Goal: Task Accomplishment & Management: Manage account settings

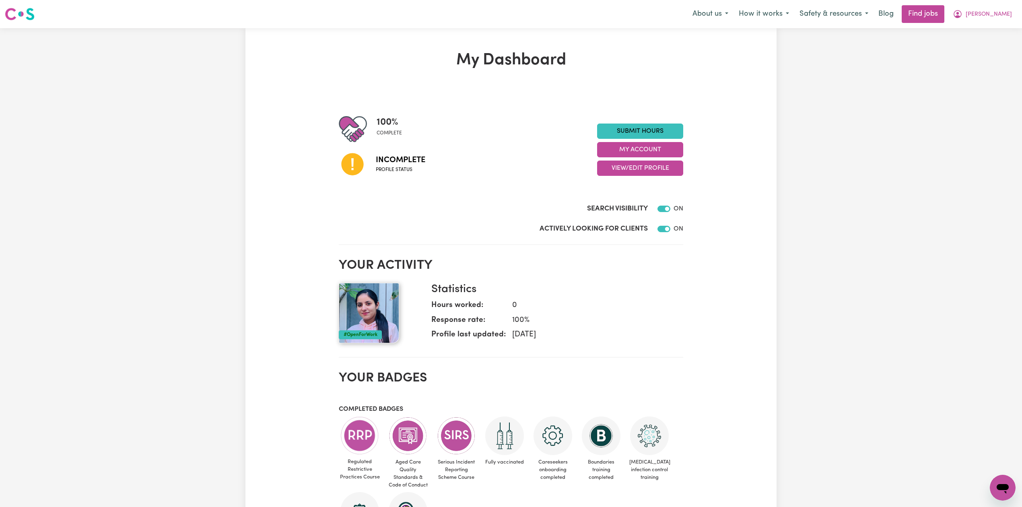
click at [631, 178] on div "100 % complete Incomplete Profile status Submit Hours My Account View/Edit Prof…" at bounding box center [511, 149] width 344 height 69
click at [632, 170] on button "View/Edit Profile" at bounding box center [640, 168] width 86 height 15
click at [621, 205] on link "Edit Profile" at bounding box center [634, 205] width 75 height 16
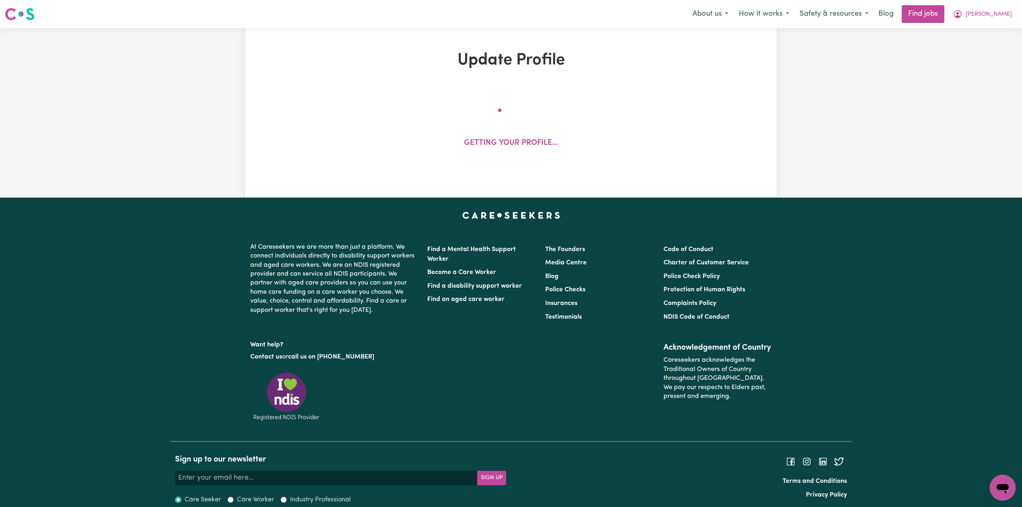
select select "[DEMOGRAPHIC_DATA]"
select select "Student Visa"
select select "Studying a healthcare related degree or qualification"
select select "45"
select select "50"
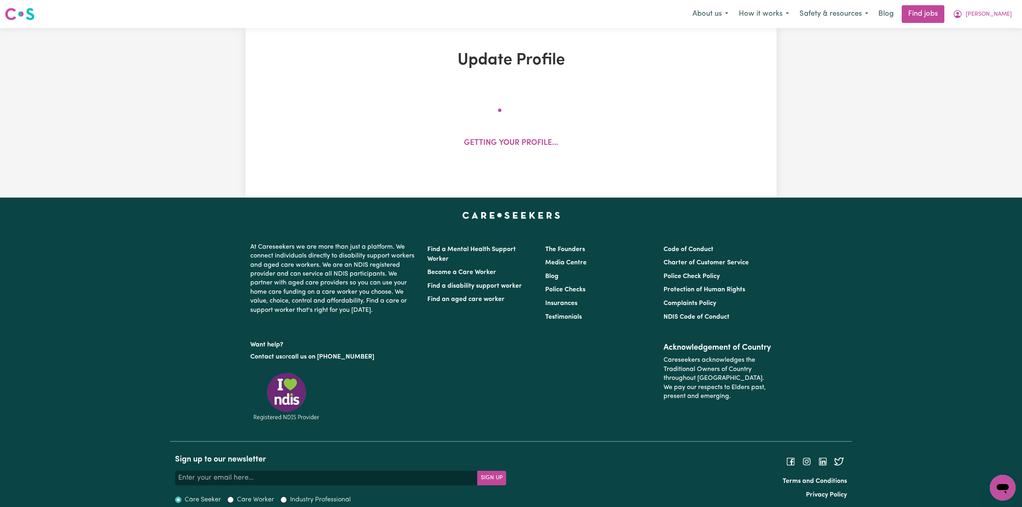
select select "50"
select select "60"
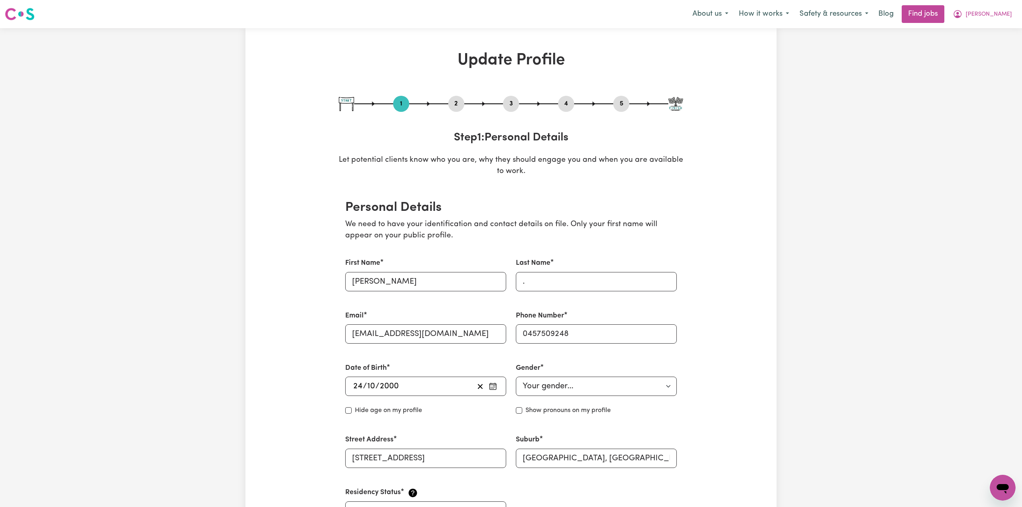
click at [565, 100] on button "4" at bounding box center [566, 104] width 16 height 10
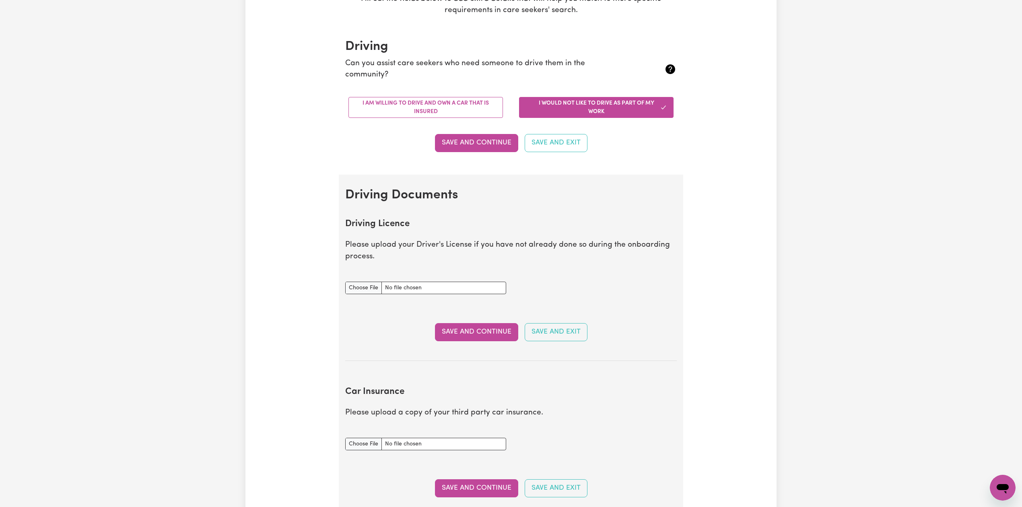
scroll to position [54, 0]
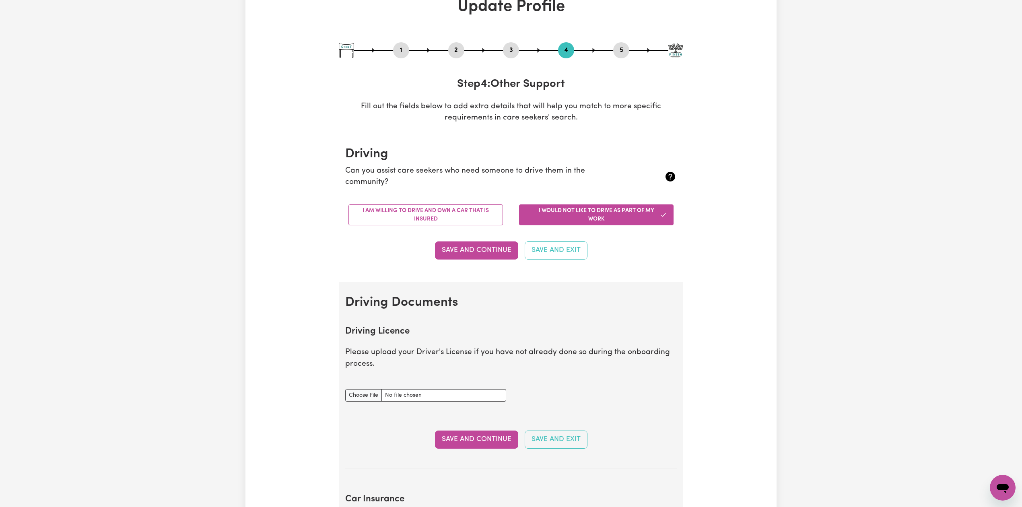
click at [622, 50] on button "5" at bounding box center [621, 50] width 16 height 10
select select "I am providing services privately on my own"
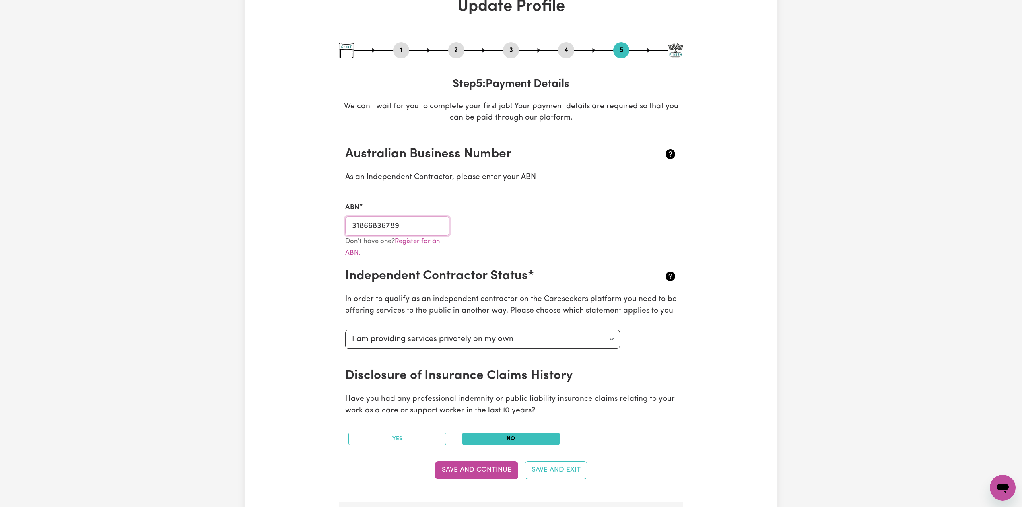
click at [393, 225] on input "31866836789" at bounding box center [397, 225] width 104 height 19
click at [402, 49] on button "1" at bounding box center [401, 50] width 16 height 10
select select "[DEMOGRAPHIC_DATA]"
select select "Student Visa"
select select "Studying a healthcare related degree or qualification"
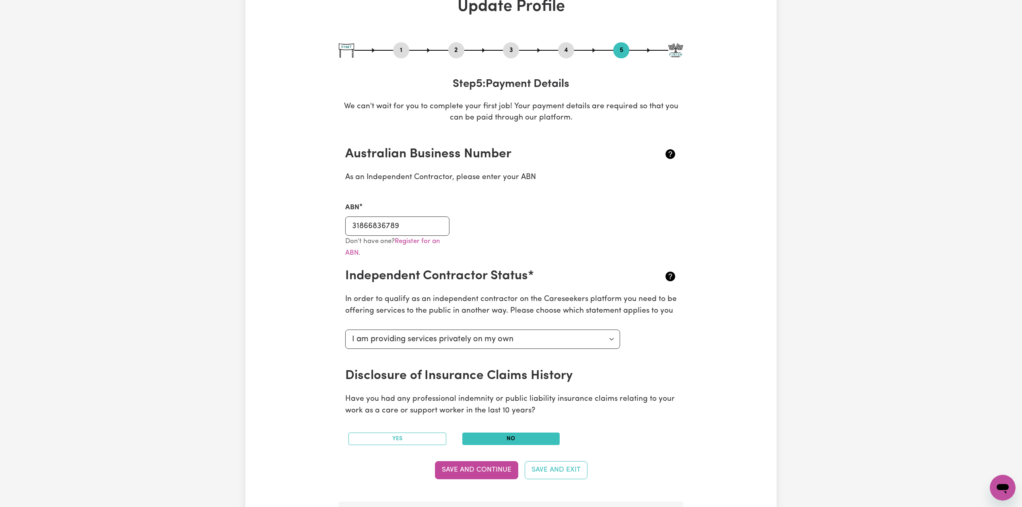
select select "45"
select select "50"
select select "60"
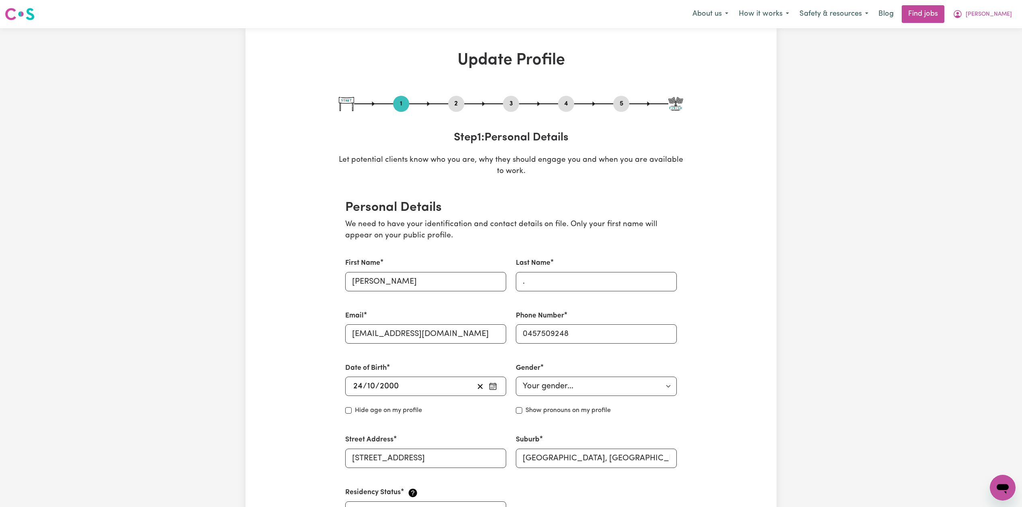
drag, startPoint x: 628, startPoint y: 97, endPoint x: 618, endPoint y: 98, distance: 9.8
click at [626, 97] on div "1 2 3 4 5" at bounding box center [511, 104] width 344 height 16
click at [618, 99] on button "5" at bounding box center [621, 104] width 16 height 10
select select "I am providing services privately on my own"
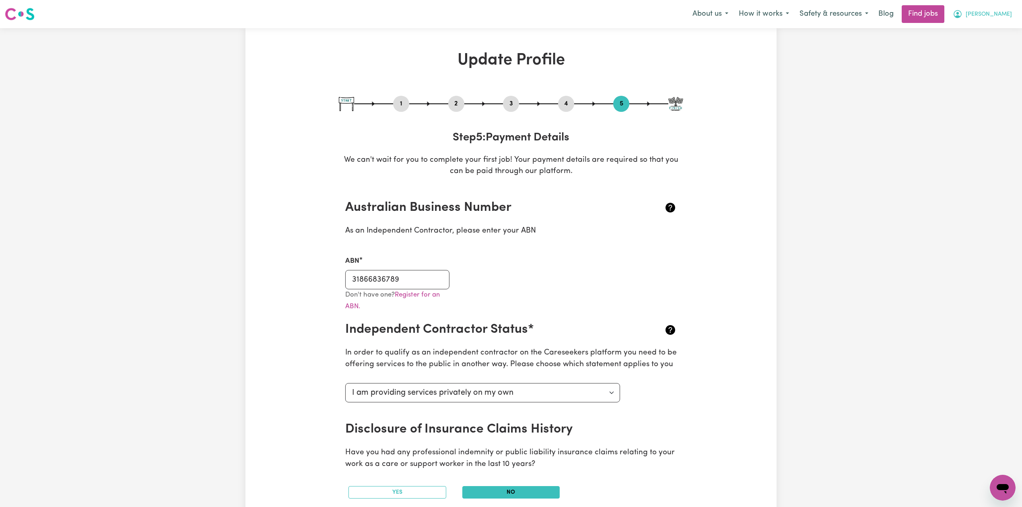
click at [1001, 12] on span "[PERSON_NAME]" at bounding box center [989, 14] width 46 height 9
click at [985, 45] on link "My Dashboard" at bounding box center [985, 46] width 64 height 15
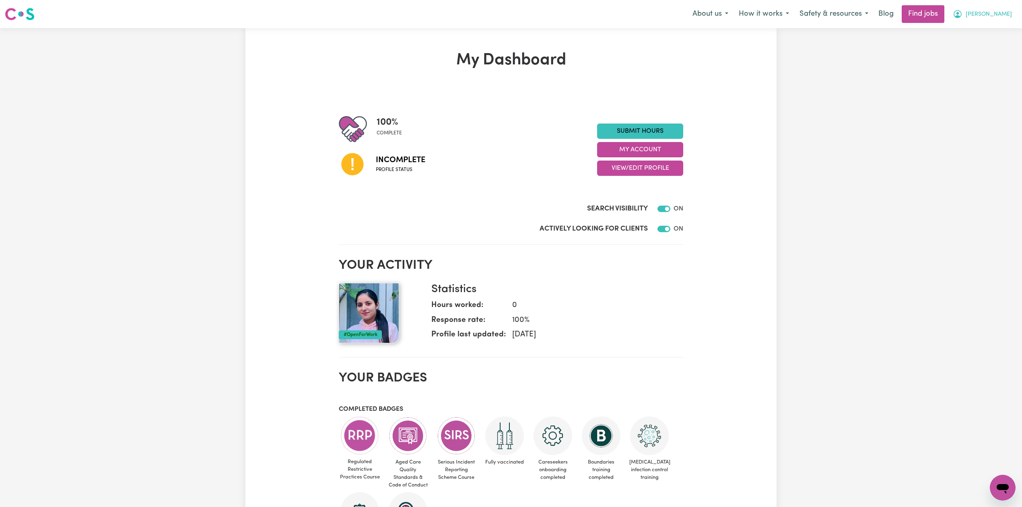
click at [995, 17] on span "[PERSON_NAME]" at bounding box center [989, 14] width 46 height 9
click at [988, 65] on link "Logout" at bounding box center [985, 61] width 64 height 15
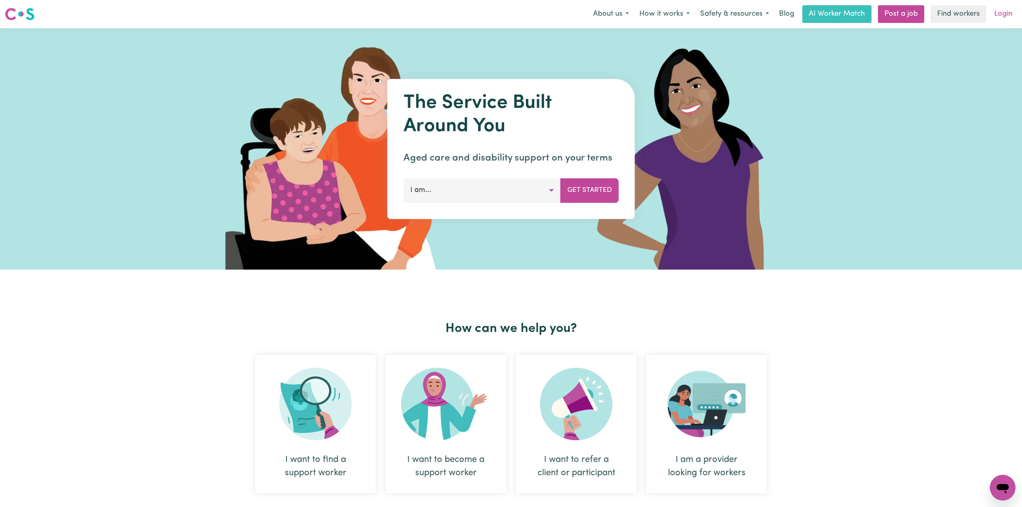
click at [1003, 12] on link "Login" at bounding box center [1003, 14] width 28 height 18
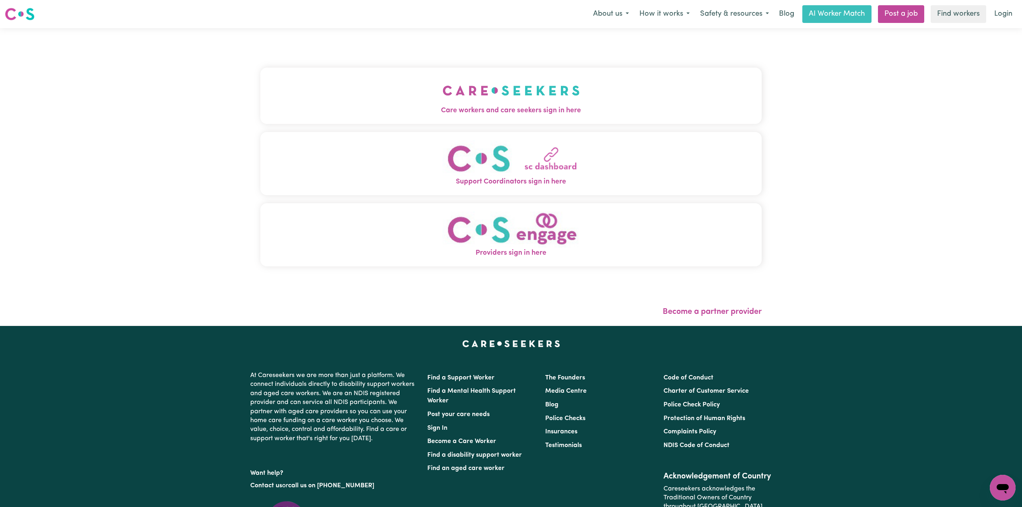
click at [478, 102] on button "Care workers and care seekers sign in here" at bounding box center [510, 96] width 501 height 56
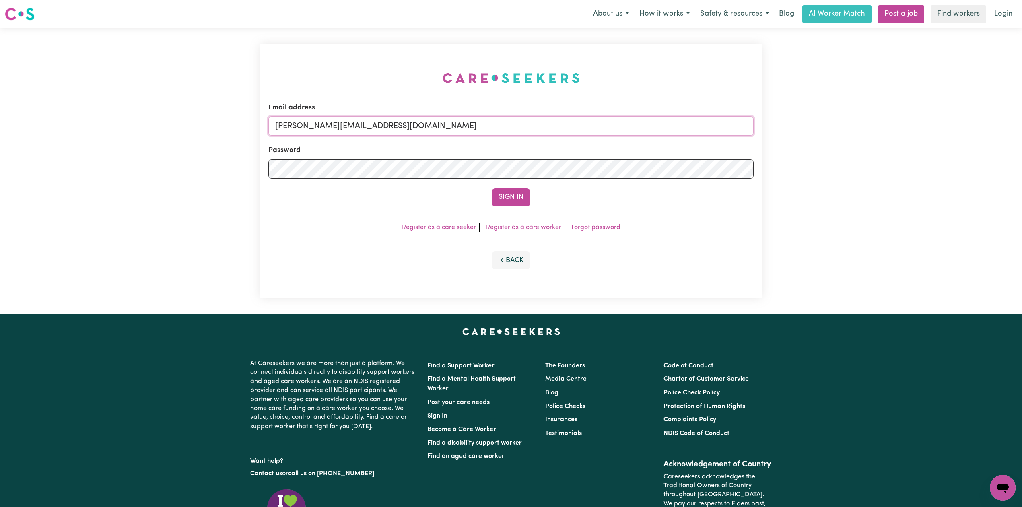
click at [379, 134] on input "[PERSON_NAME][EMAIL_ADDRESS][DOMAIN_NAME]" at bounding box center [510, 125] width 485 height 19
click at [316, 121] on input "Superuser~[EMAIL_ADDRESS][DOMAIN_NAME]" at bounding box center [510, 125] width 485 height 19
click at [323, 124] on input "Superuser~[EMAIL_ADDRESS][DOMAIN_NAME]" at bounding box center [510, 125] width 485 height 19
click at [567, 160] on form "Email address Superuser~[EMAIL_ADDRESS][DOMAIN_NAME] Password Sign In" at bounding box center [510, 155] width 485 height 104
type input "Superuser~[EMAIL_ADDRESS][DOMAIN_NAME]"
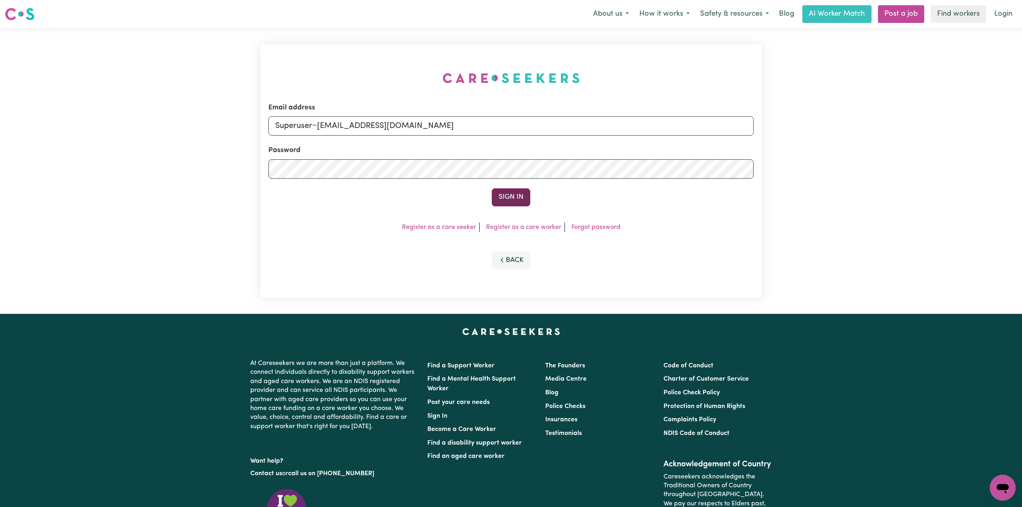
click at [515, 202] on button "Sign In" at bounding box center [511, 197] width 39 height 18
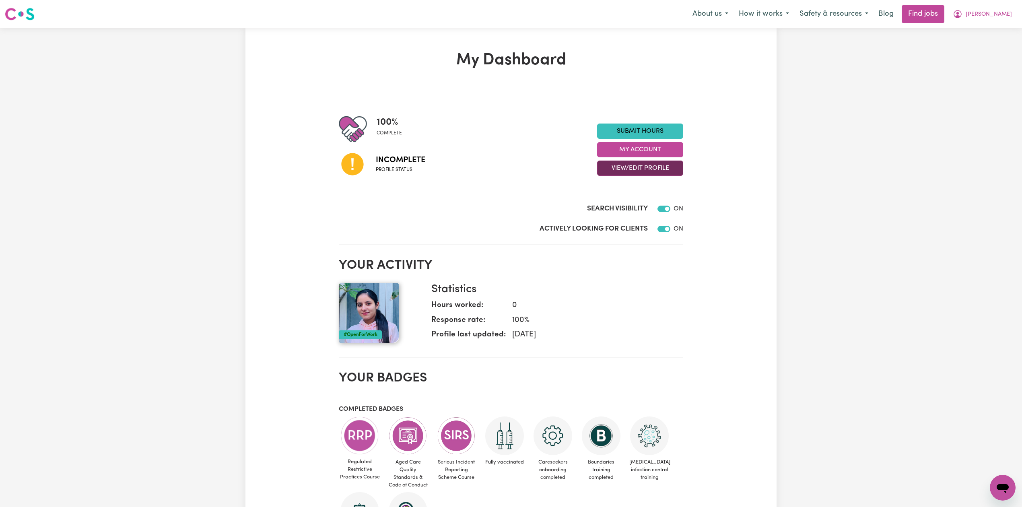
click at [612, 176] on button "View/Edit Profile" at bounding box center [640, 168] width 86 height 15
click at [607, 198] on link "Edit Profile" at bounding box center [634, 205] width 75 height 16
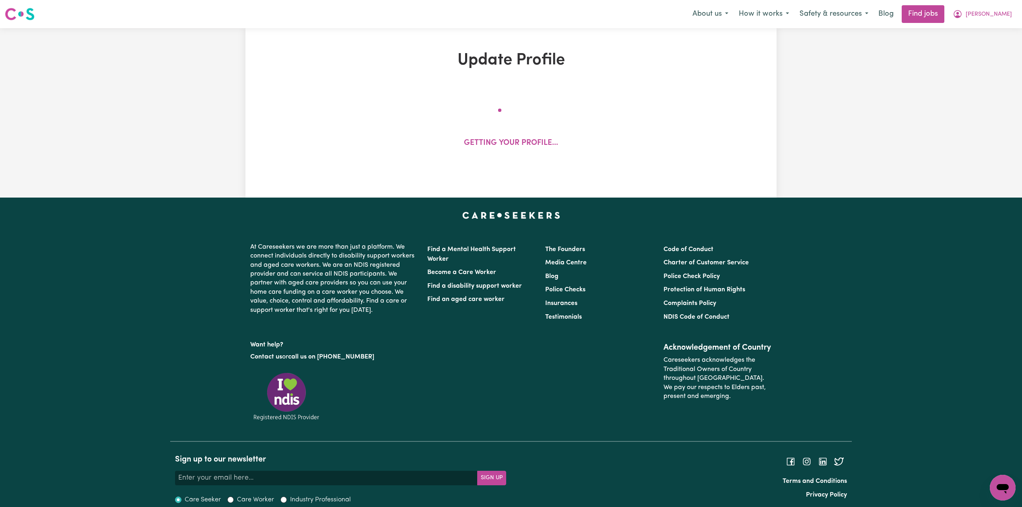
select select "[DEMOGRAPHIC_DATA]"
select select "Student Visa"
select select "Studying a healthcare related degree or qualification"
select select "45"
select select "50"
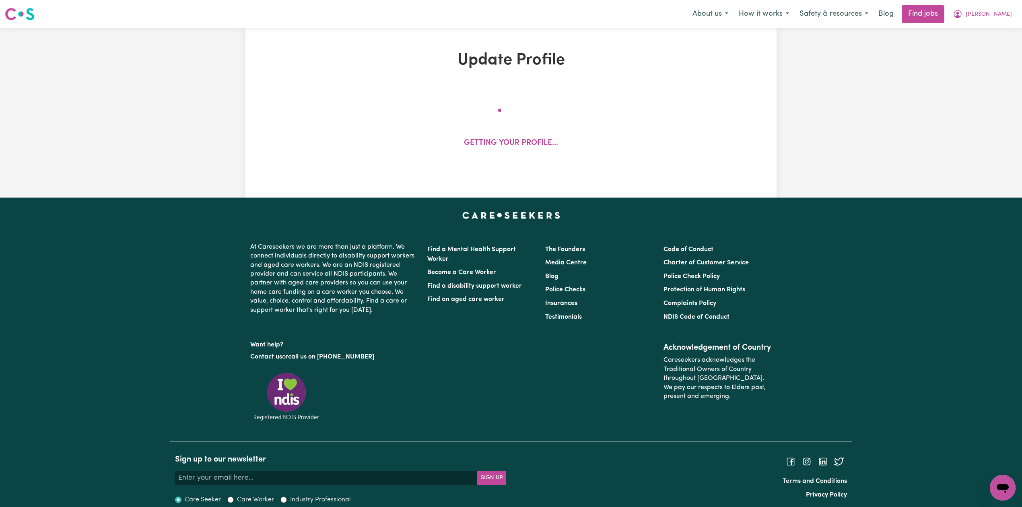
select select "50"
select select "60"
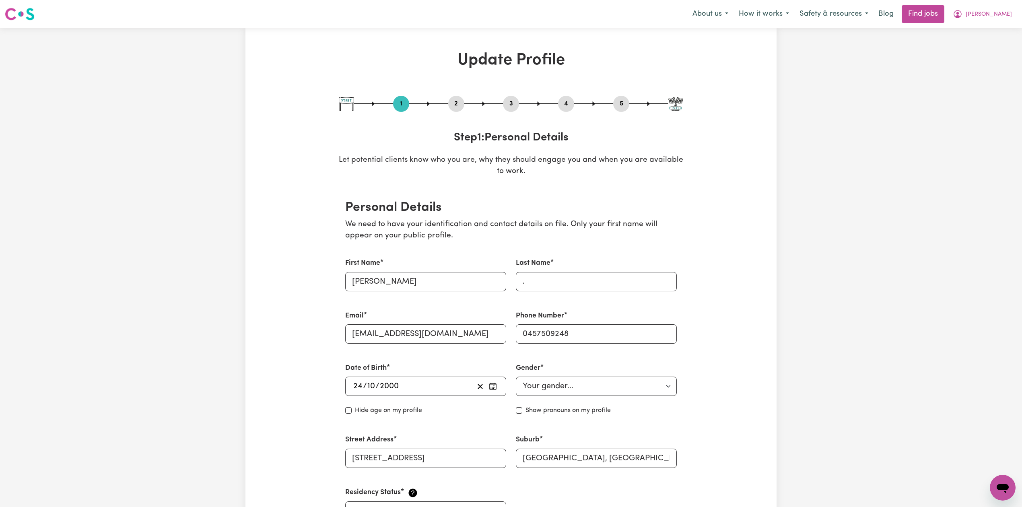
click at [451, 103] on button "2" at bounding box center [456, 104] width 16 height 10
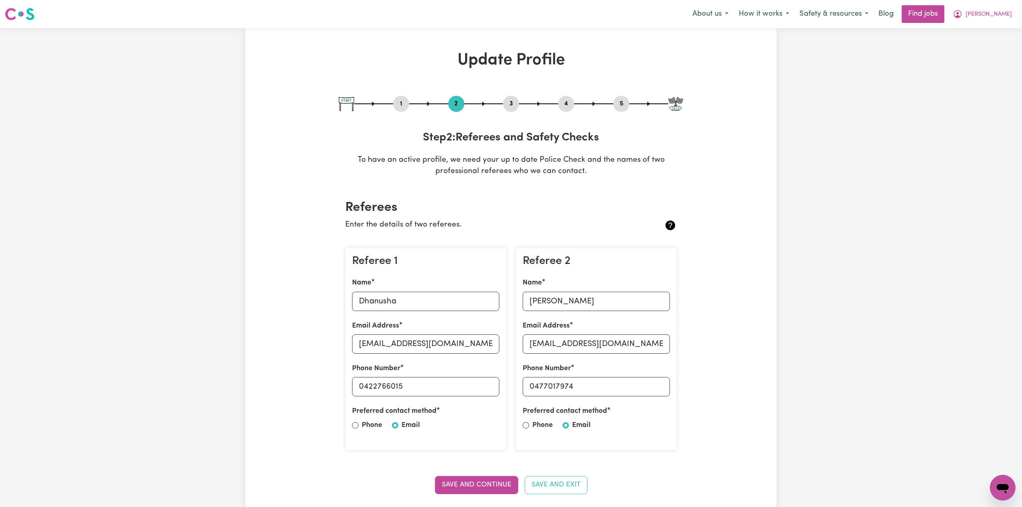
click at [507, 103] on button "3" at bounding box center [511, 104] width 16 height 10
select select "2024"
select select "Certificate III (Individual Support)"
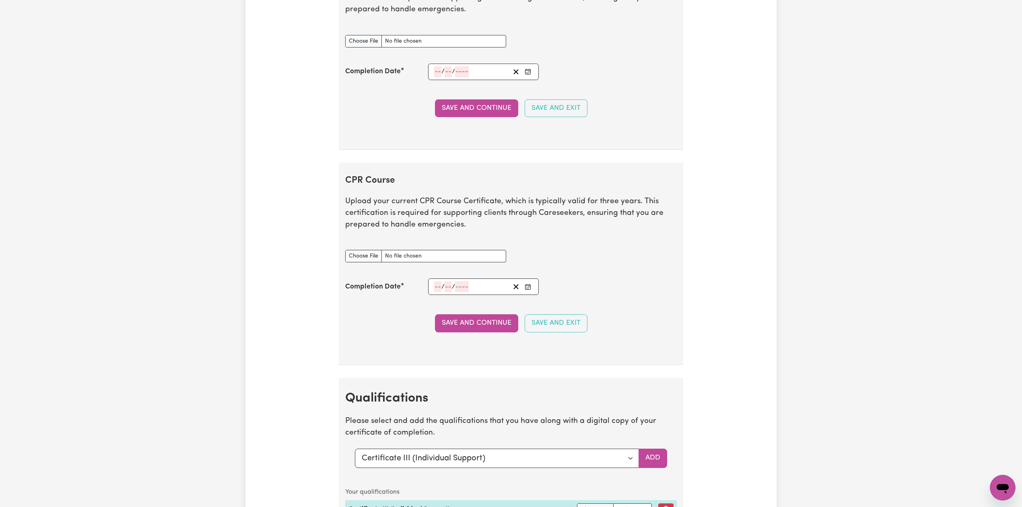
scroll to position [1877, 0]
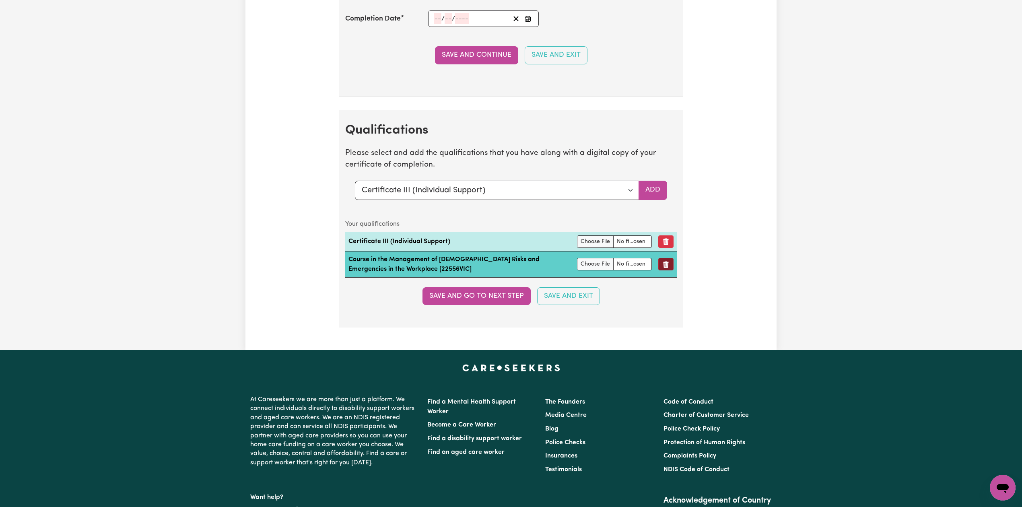
click at [665, 268] on icon "Remove qualification" at bounding box center [666, 264] width 6 height 7
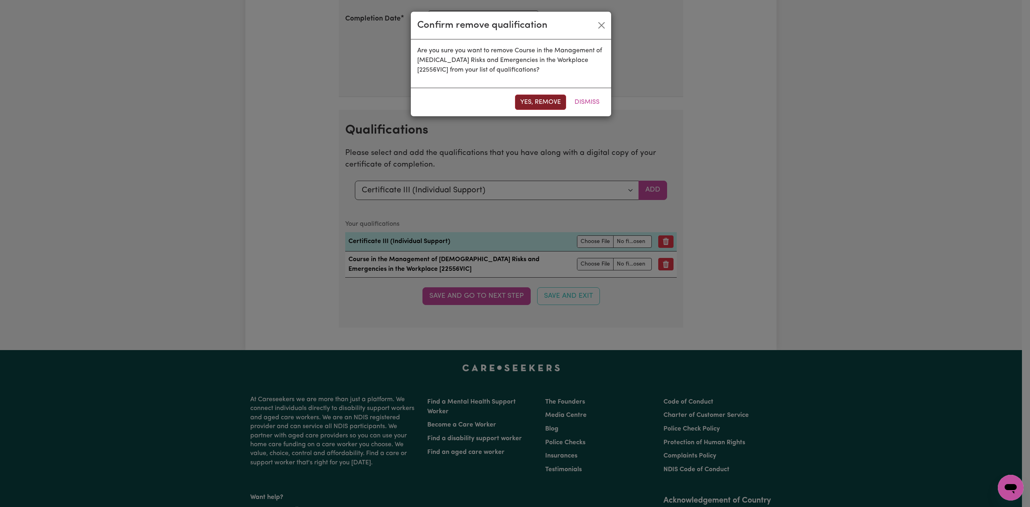
click at [548, 102] on button "Yes, remove" at bounding box center [540, 102] width 51 height 15
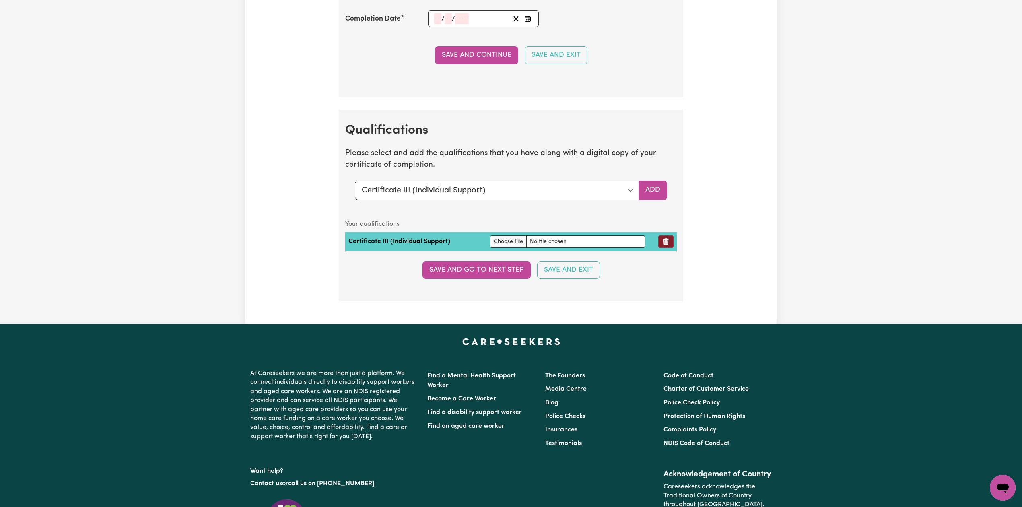
click at [663, 245] on icon "Remove qualification" at bounding box center [666, 241] width 8 height 8
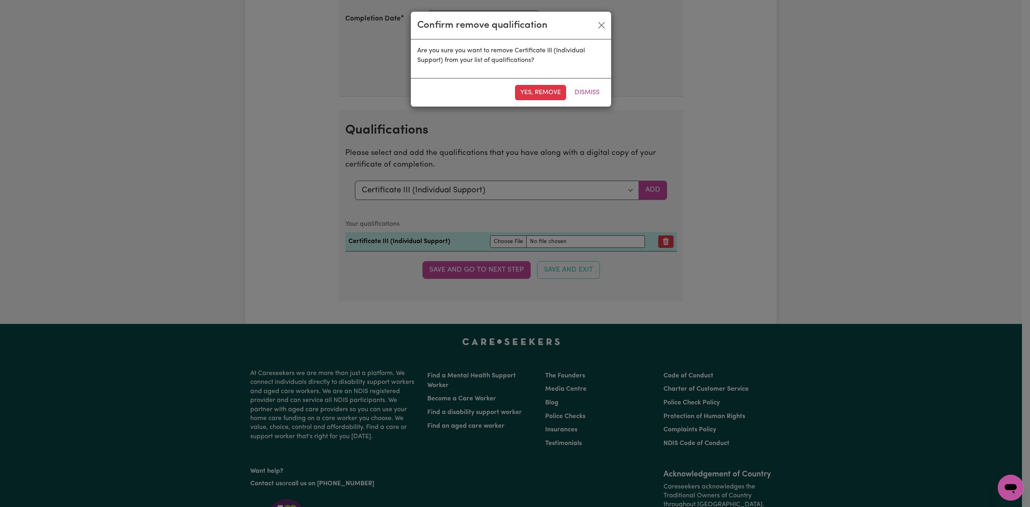
click at [539, 87] on button "Yes, remove" at bounding box center [540, 92] width 51 height 15
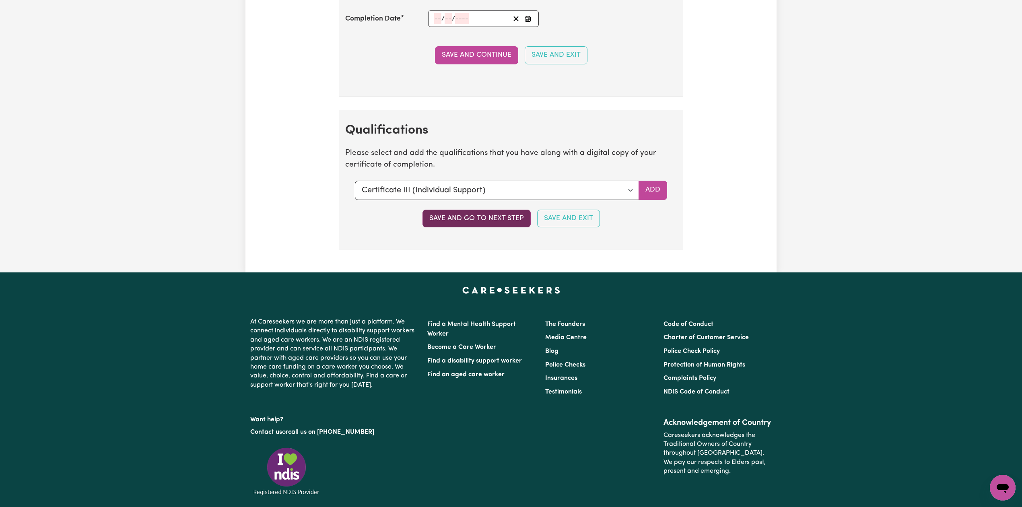
click at [484, 224] on button "Save and go to next step" at bounding box center [476, 219] width 108 height 18
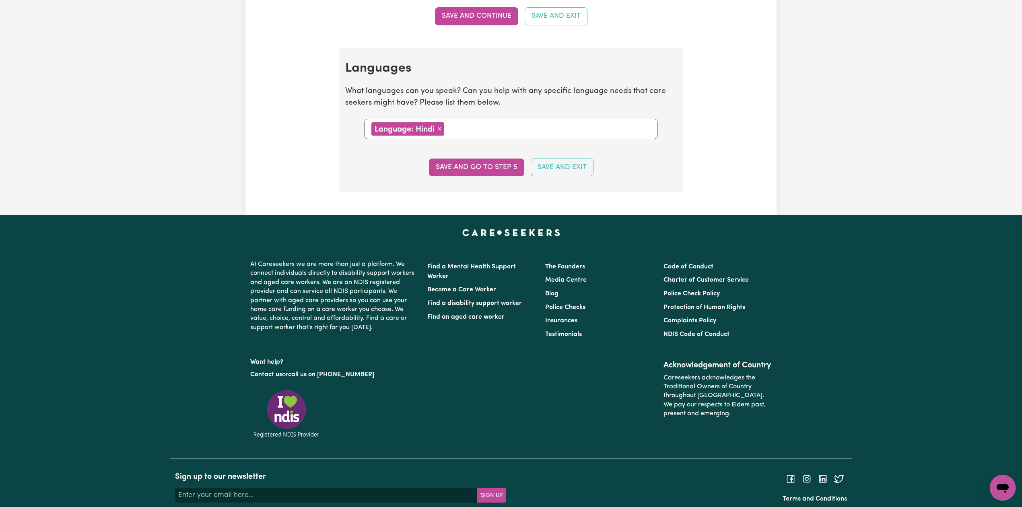
scroll to position [0, 0]
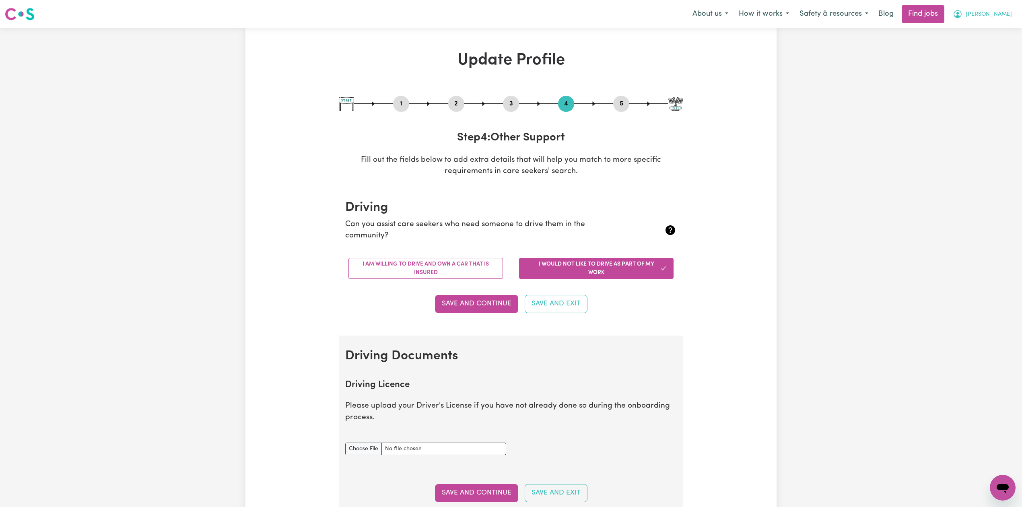
click at [993, 20] on button "[PERSON_NAME]" at bounding box center [982, 14] width 70 height 17
click at [975, 56] on link "Logout" at bounding box center [985, 61] width 64 height 15
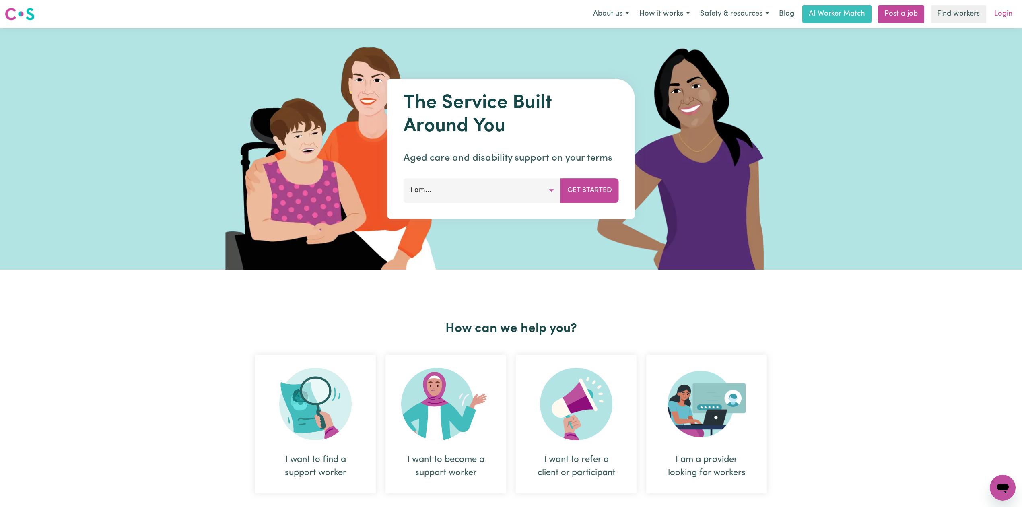
click at [1011, 14] on link "Login" at bounding box center [1003, 14] width 28 height 18
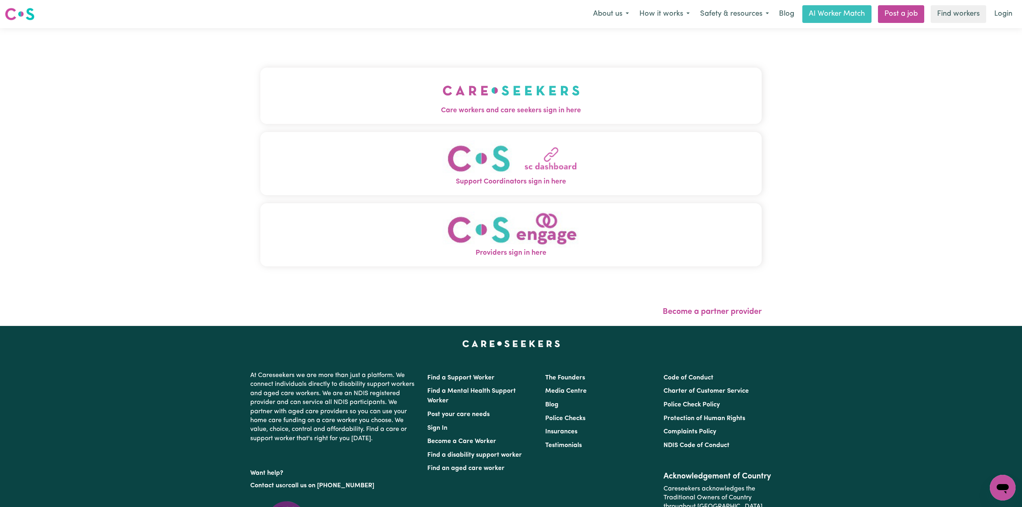
click at [378, 76] on button "Care workers and care seekers sign in here" at bounding box center [510, 96] width 501 height 56
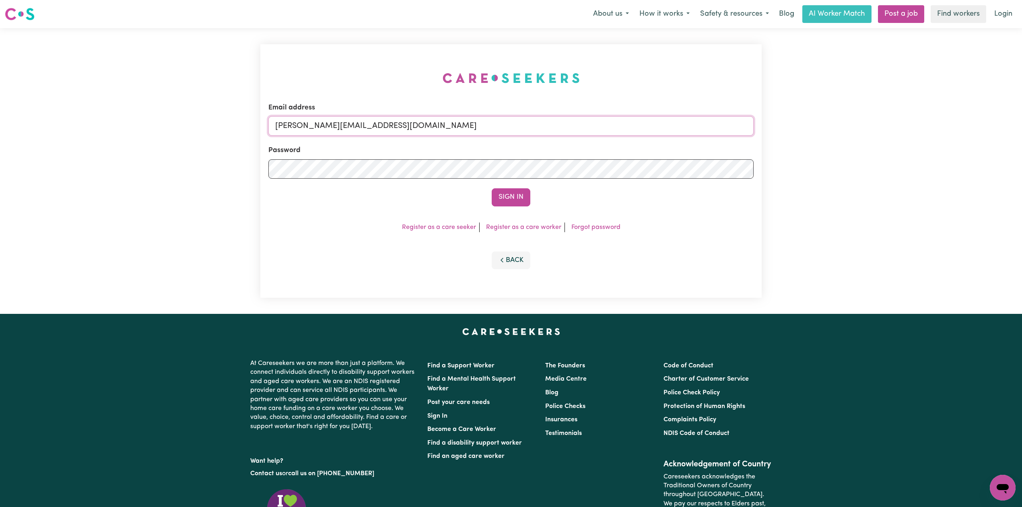
drag, startPoint x: 443, startPoint y: 121, endPoint x: 424, endPoint y: 134, distance: 23.1
click at [442, 121] on input "[PERSON_NAME][EMAIL_ADDRESS][DOMAIN_NAME]" at bounding box center [510, 125] width 485 height 19
click at [566, 161] on form "Email address Superuser~[EMAIL_ADDRESS][DOMAIN_NAME] Password Sign In" at bounding box center [510, 155] width 485 height 104
type input "Superuser~[EMAIL_ADDRESS][DOMAIN_NAME]"
click at [512, 185] on form "Email address Superuser~[EMAIL_ADDRESS][DOMAIN_NAME] Password Sign In" at bounding box center [510, 155] width 485 height 104
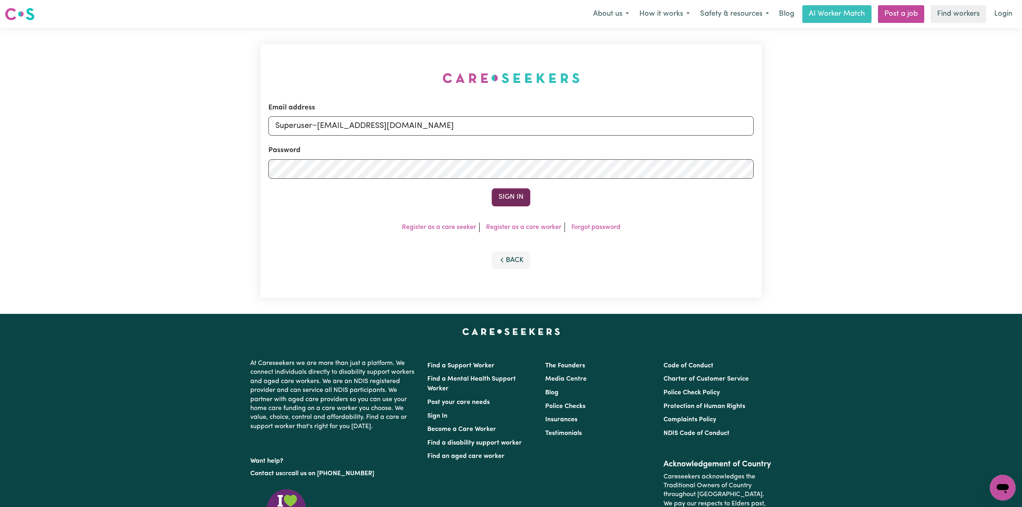
click at [512, 196] on button "Sign In" at bounding box center [511, 197] width 39 height 18
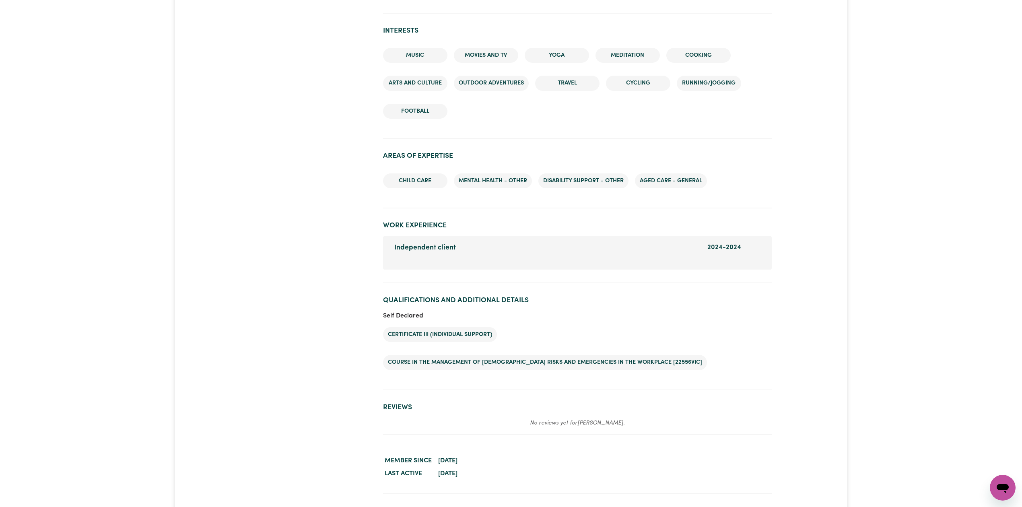
scroll to position [955, 0]
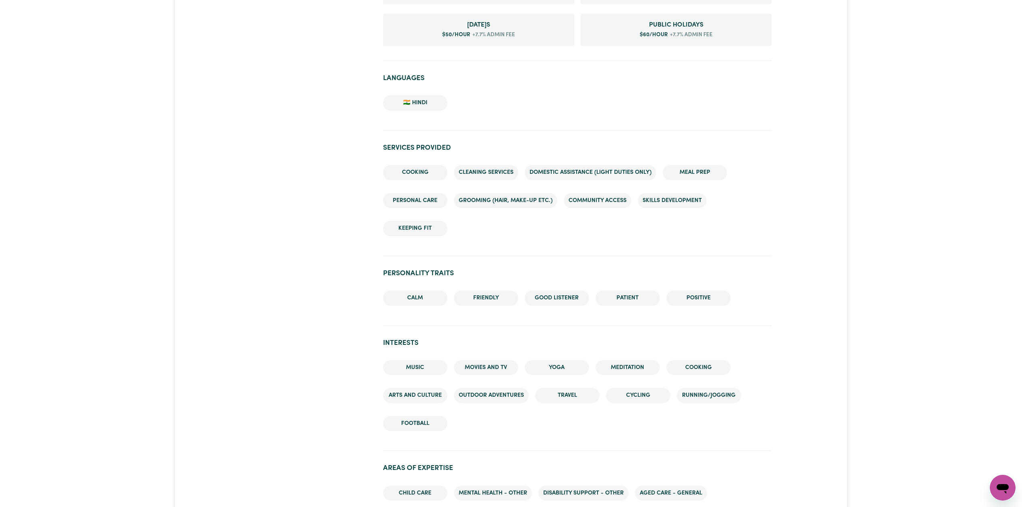
scroll to position [786, 0]
